Goal: Task Accomplishment & Management: Complete application form

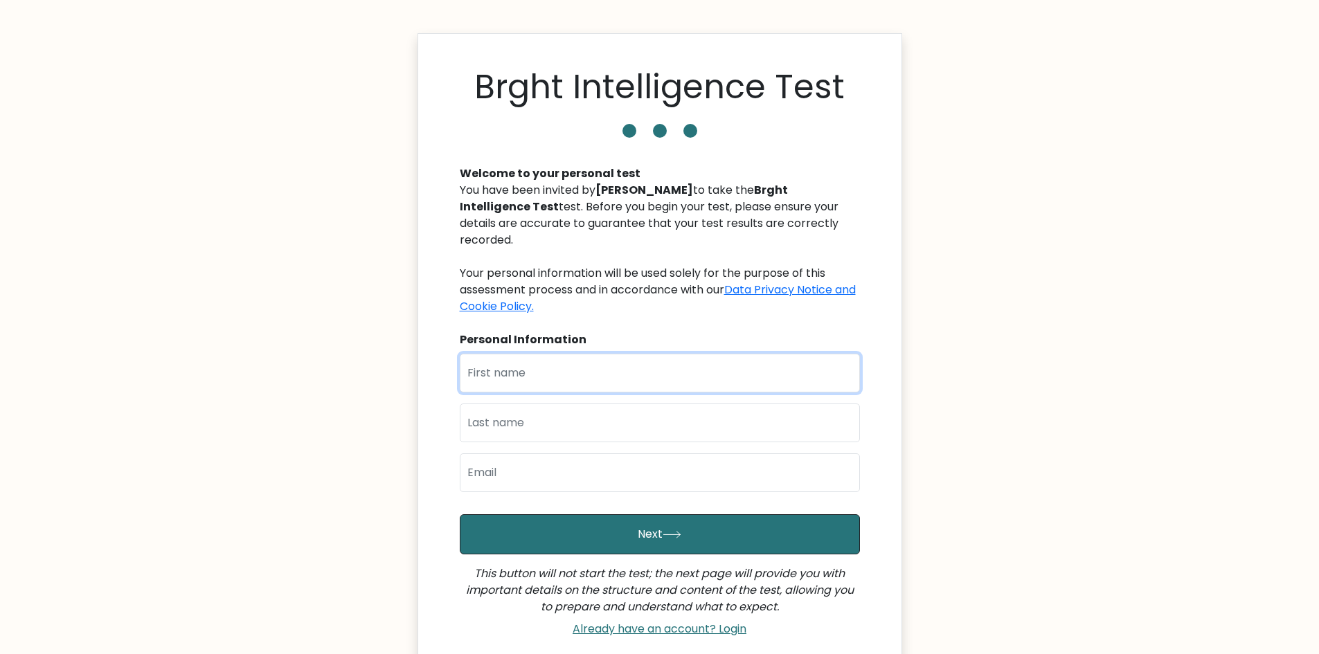
click at [548, 354] on input "text" at bounding box center [660, 373] width 400 height 39
type input "ads"
type input "s2"
click at [543, 457] on input "email" at bounding box center [660, 472] width 400 height 39
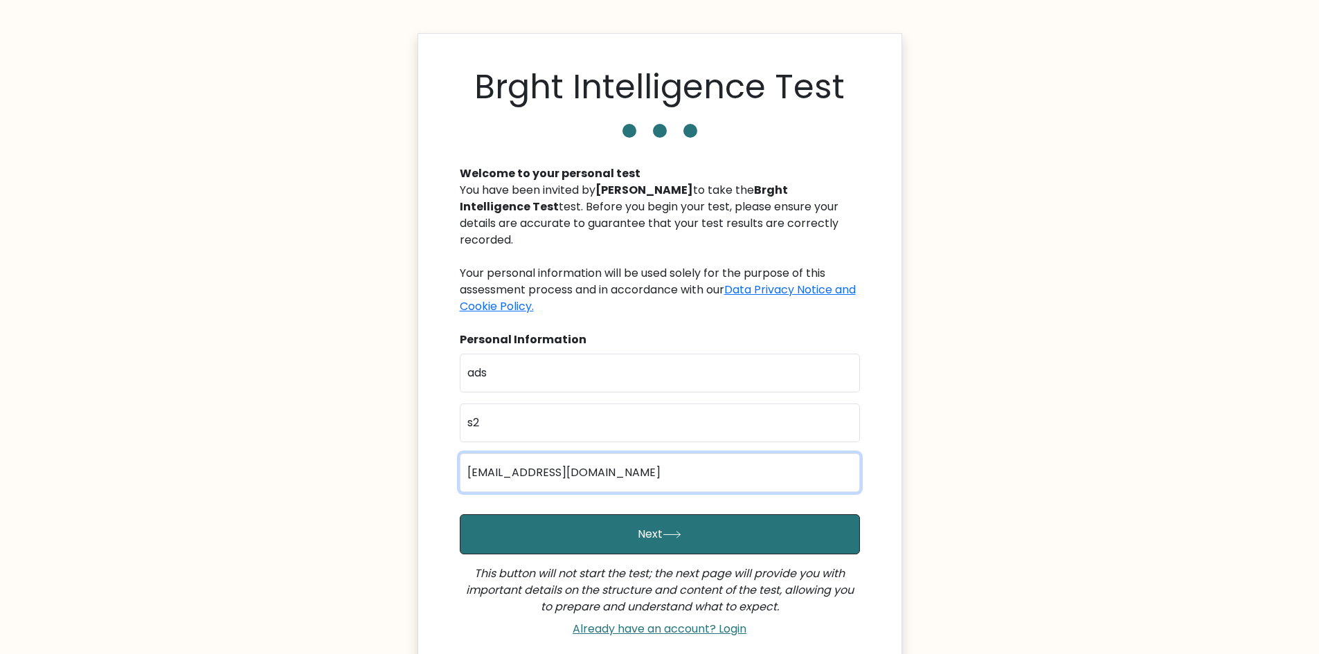
type input "[EMAIL_ADDRESS][DOMAIN_NAME]"
click at [460, 514] on button "Next" at bounding box center [660, 534] width 400 height 40
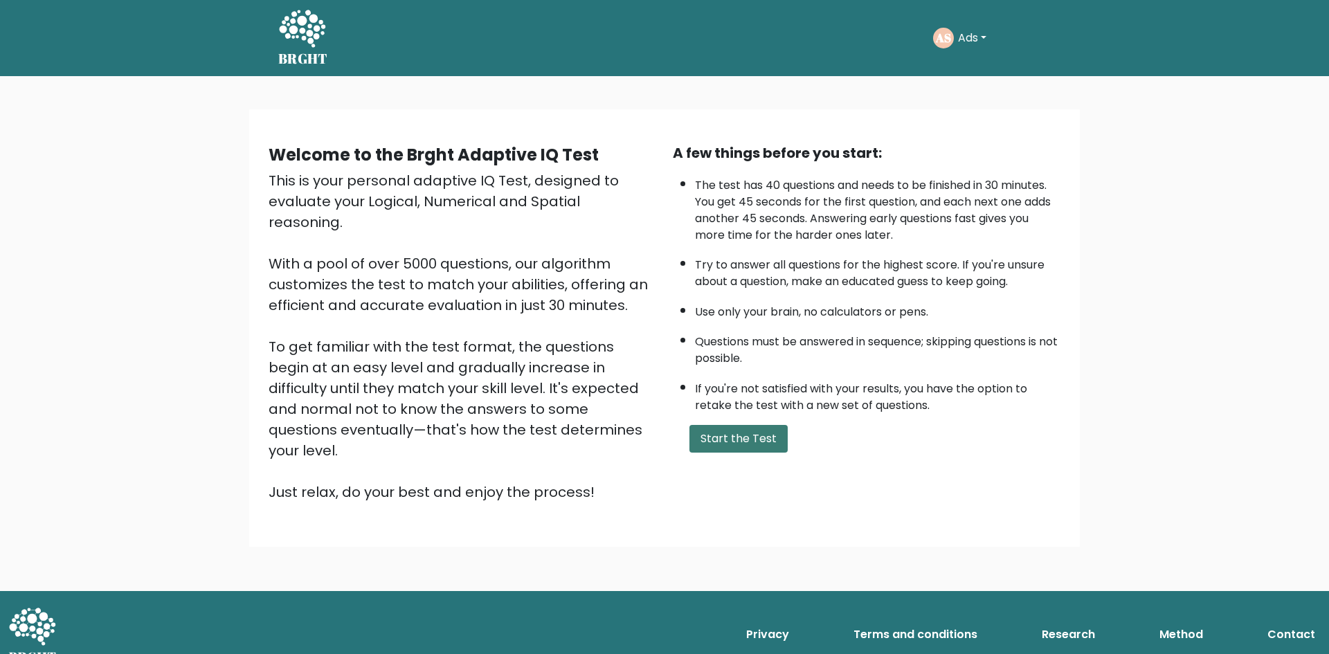
click at [723, 435] on button "Start the Test" at bounding box center [739, 439] width 98 height 28
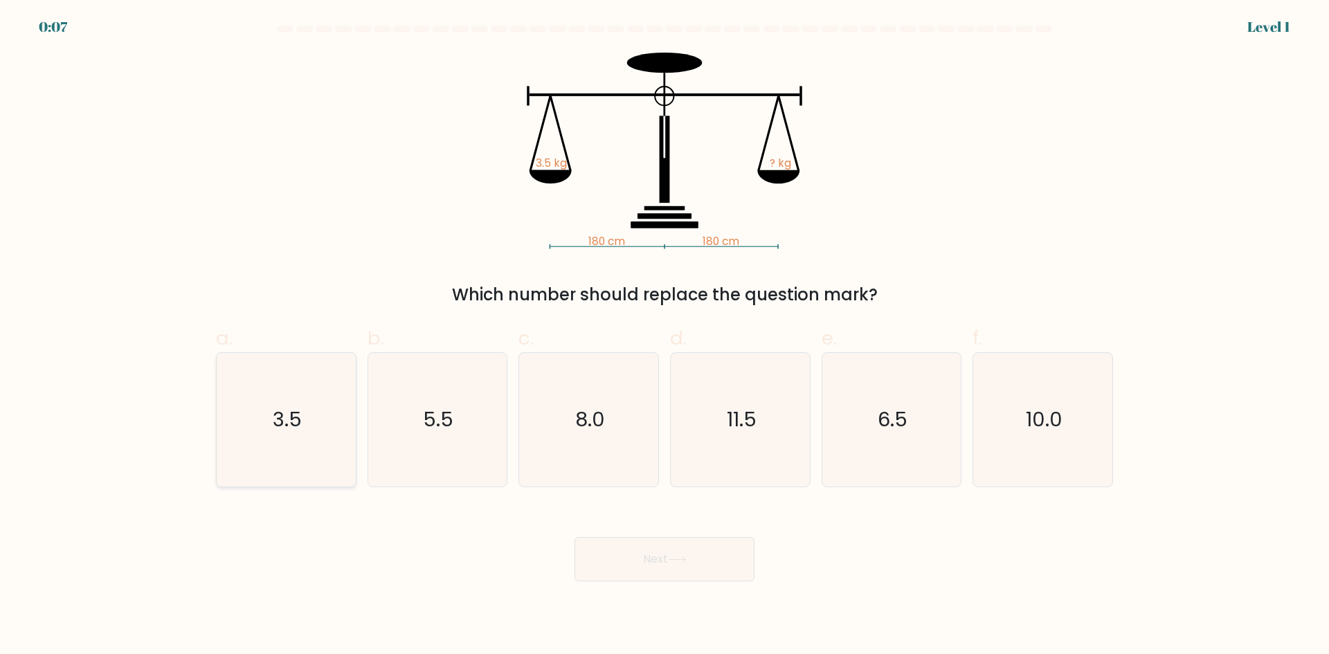
click at [317, 402] on icon "3.5" at bounding box center [286, 420] width 134 height 134
click at [665, 336] on input "a. 3.5" at bounding box center [665, 331] width 1 height 9
radio input "true"
click at [691, 548] on button "Next" at bounding box center [665, 559] width 180 height 44
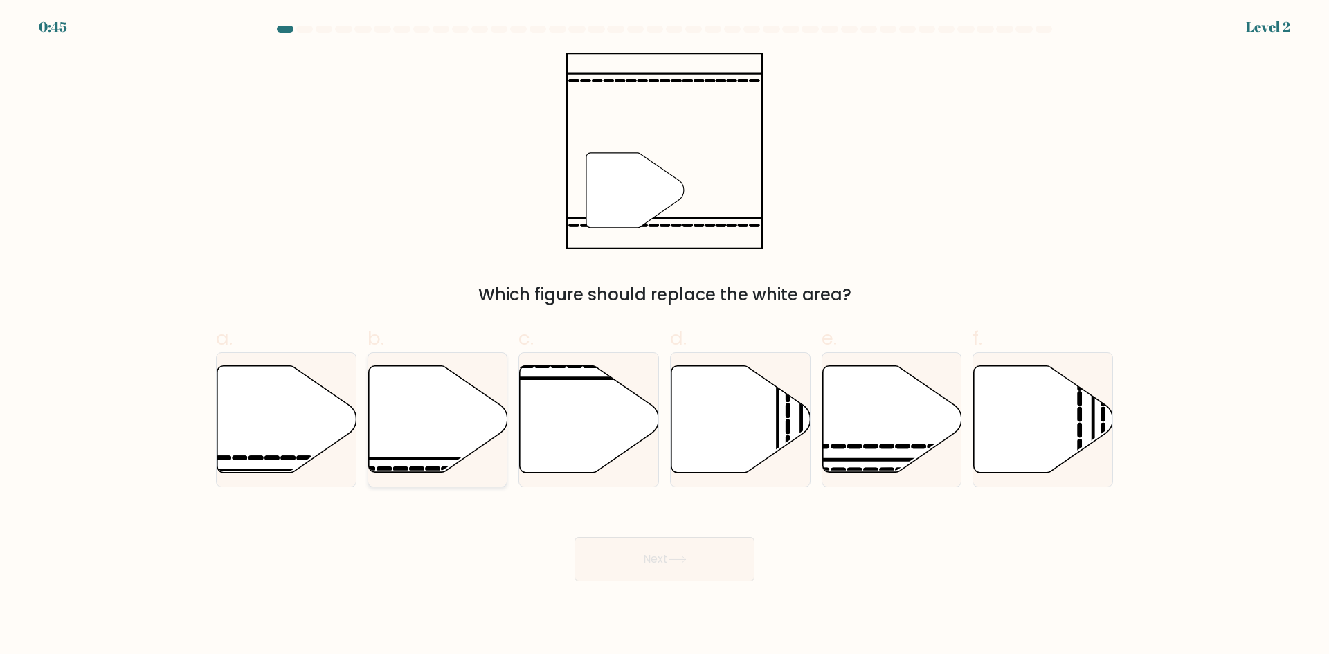
click at [445, 433] on icon at bounding box center [437, 419] width 139 height 107
click at [665, 336] on input "b." at bounding box center [665, 331] width 1 height 9
radio input "true"
click at [684, 564] on button "Next" at bounding box center [665, 559] width 180 height 44
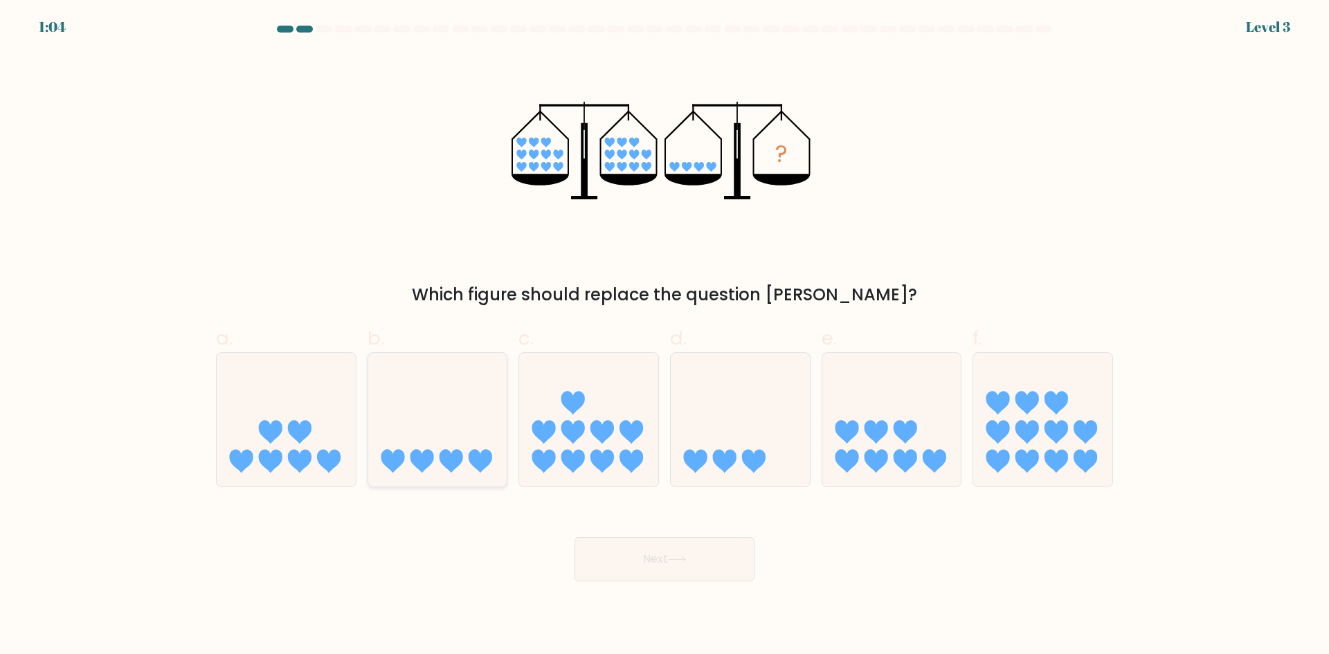
click at [430, 438] on icon at bounding box center [437, 419] width 139 height 115
click at [665, 336] on input "b." at bounding box center [665, 331] width 1 height 9
radio input "true"
click at [717, 560] on button "Next" at bounding box center [665, 559] width 180 height 44
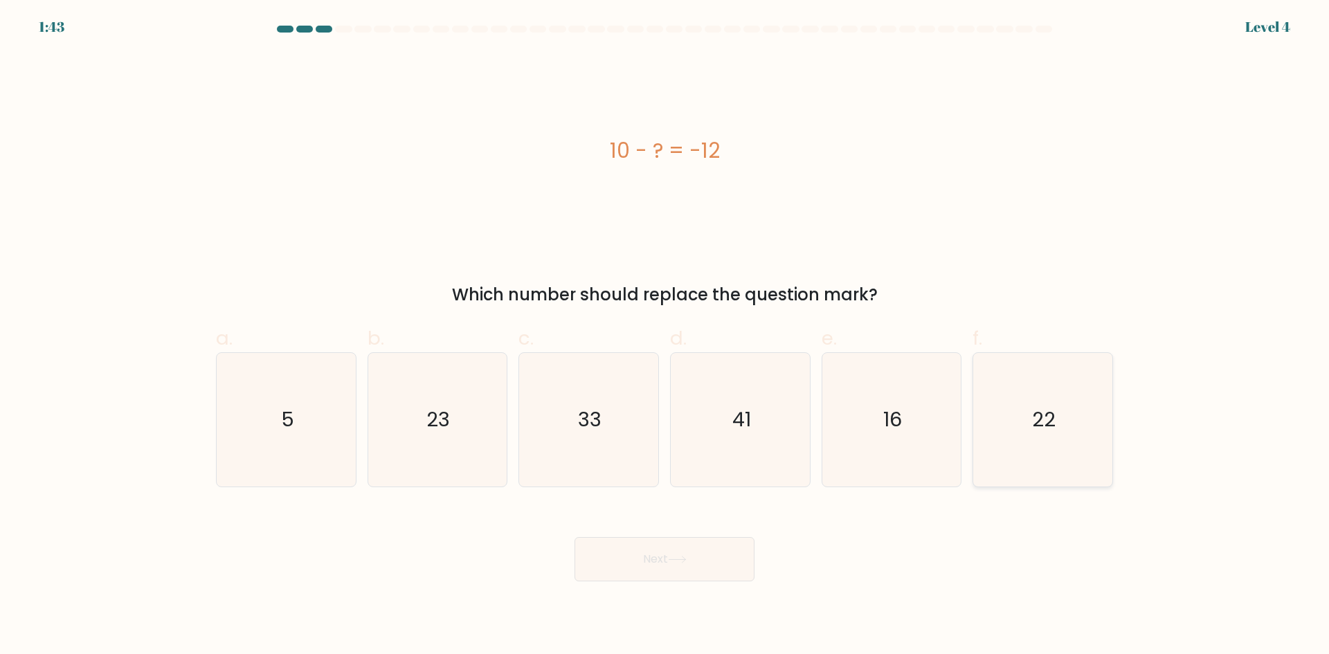
click at [1014, 418] on icon "22" at bounding box center [1043, 420] width 134 height 134
click at [665, 336] on input "f. 22" at bounding box center [665, 331] width 1 height 9
radio input "true"
click at [654, 566] on button "Next" at bounding box center [665, 559] width 180 height 44
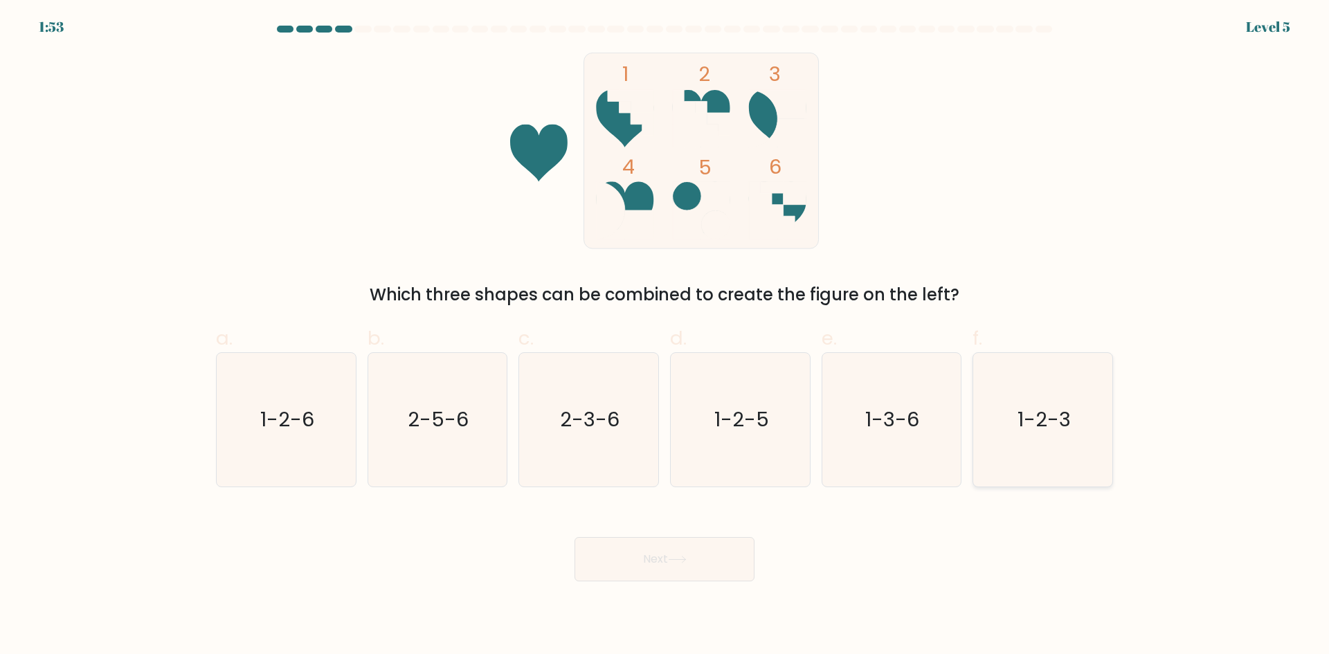
click at [1048, 438] on icon "1-2-3" at bounding box center [1043, 420] width 134 height 134
click at [665, 336] on input "f. 1-2-3" at bounding box center [665, 331] width 1 height 9
radio input "true"
click at [684, 559] on icon at bounding box center [677, 560] width 17 height 6
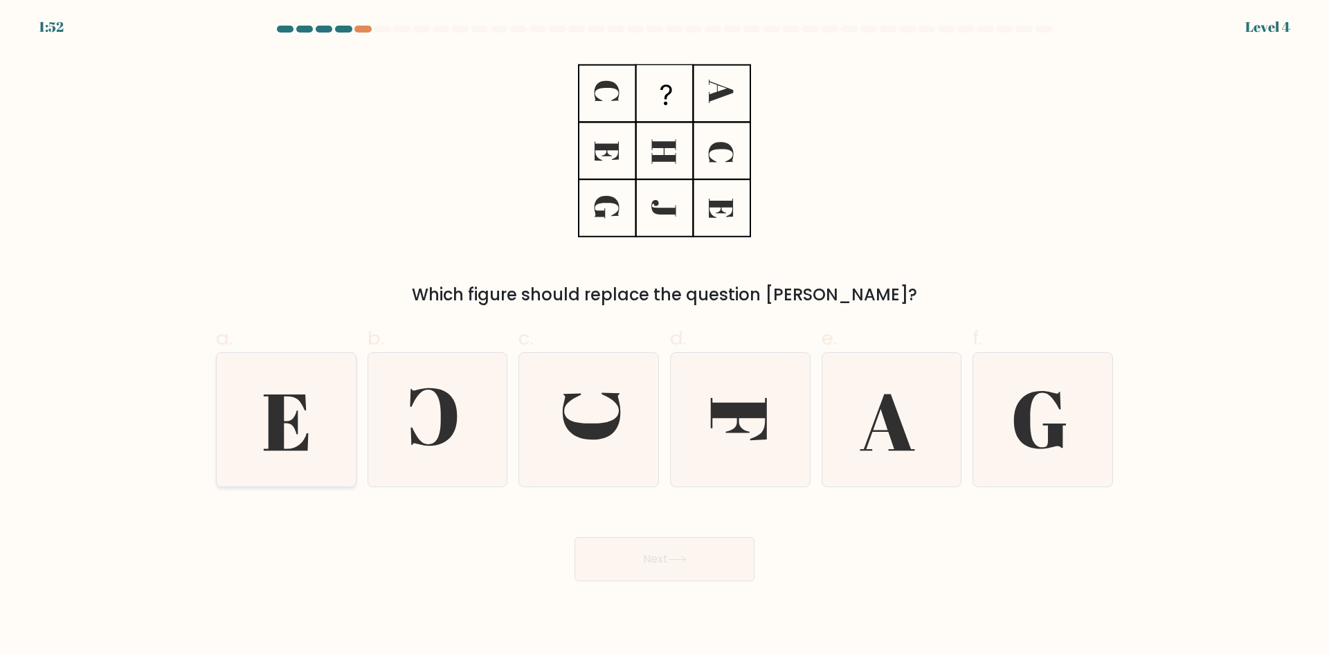
click at [324, 422] on icon at bounding box center [286, 420] width 134 height 134
click at [665, 336] on input "a." at bounding box center [665, 331] width 1 height 9
radio input "true"
click at [672, 572] on button "Next" at bounding box center [665, 559] width 180 height 44
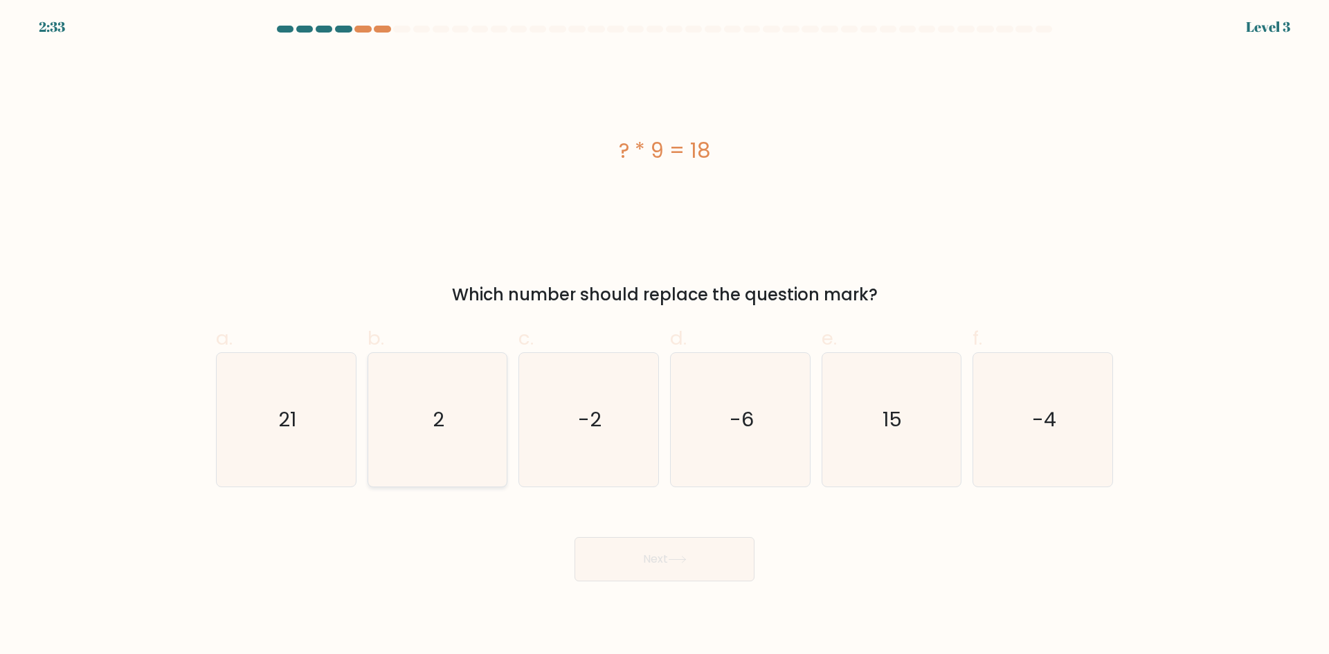
click at [450, 435] on icon "2" at bounding box center [437, 420] width 134 height 134
click at [665, 336] on input "b. 2" at bounding box center [665, 331] width 1 height 9
radio input "true"
click at [712, 564] on button "Next" at bounding box center [665, 559] width 180 height 44
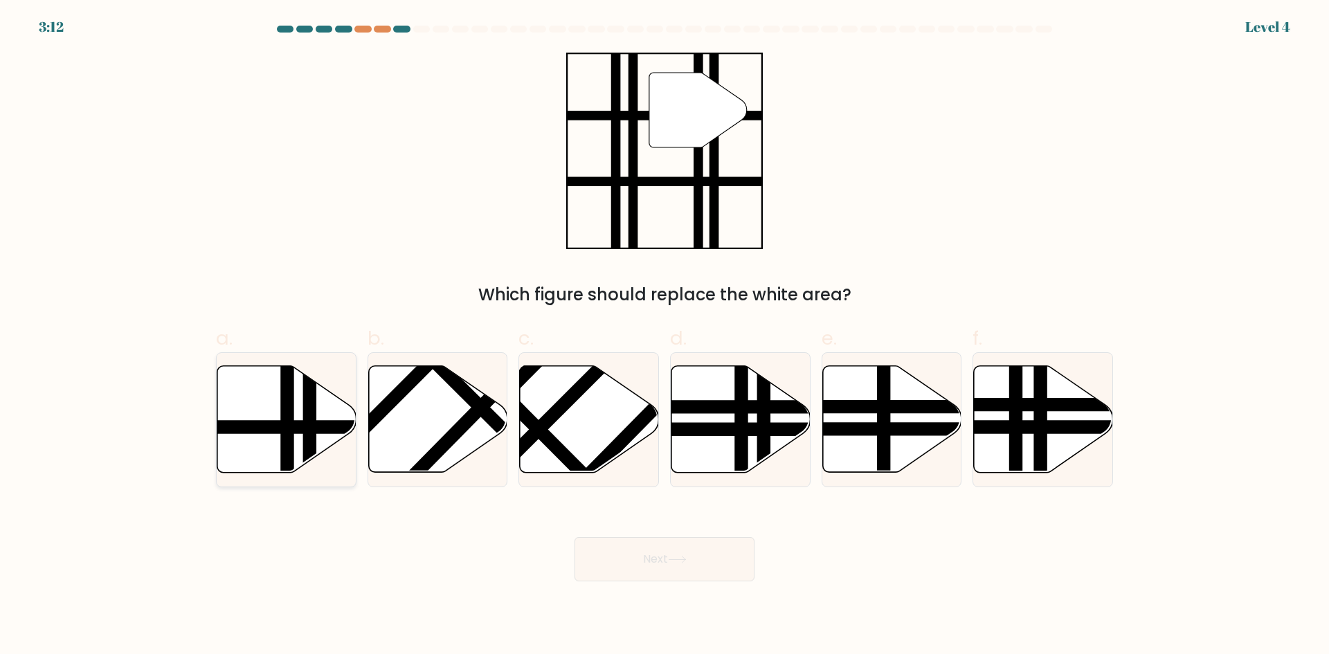
click at [298, 427] on line at bounding box center [239, 427] width 280 height 0
click at [665, 336] on input "a." at bounding box center [665, 331] width 1 height 9
radio input "true"
click at [780, 429] on line at bounding box center [693, 429] width 280 height 0
click at [665, 336] on input "d." at bounding box center [665, 331] width 1 height 9
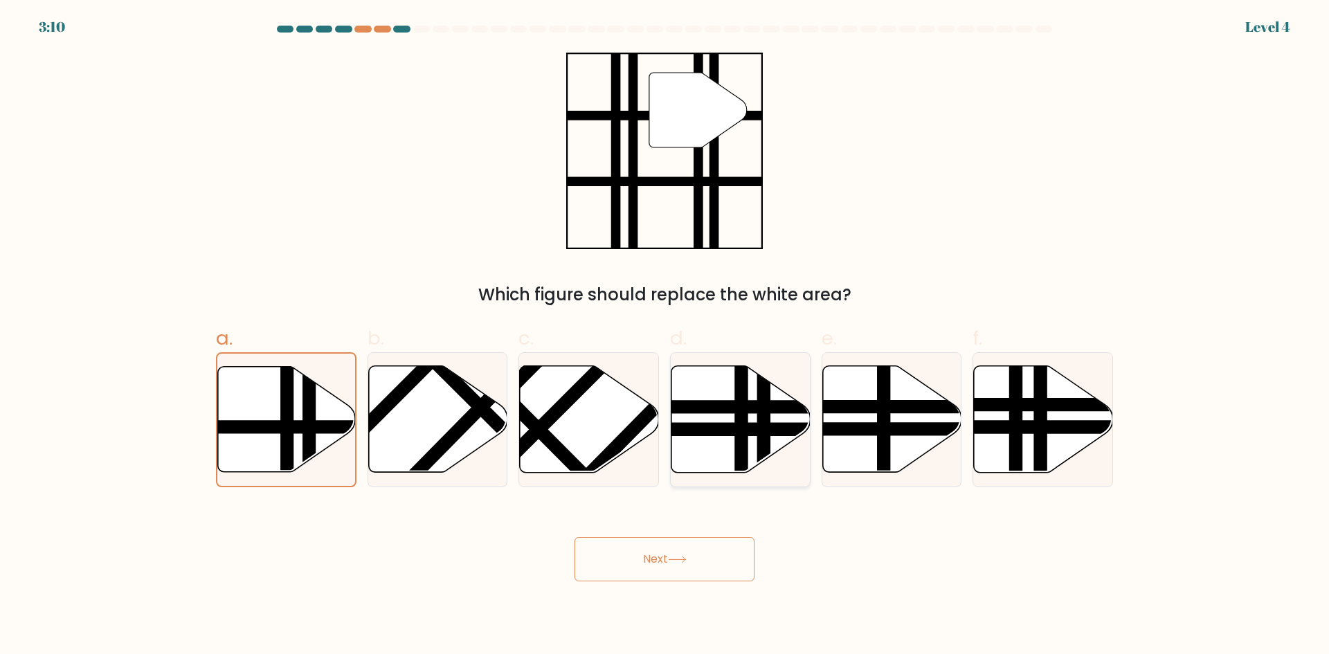
radio input "true"
click at [309, 402] on line at bounding box center [309, 477] width 0 height 280
click at [665, 336] on input "a." at bounding box center [665, 331] width 1 height 9
radio input "true"
click at [703, 561] on button "Next" at bounding box center [665, 559] width 180 height 44
